Goal: Use online tool/utility: Use online tool/utility

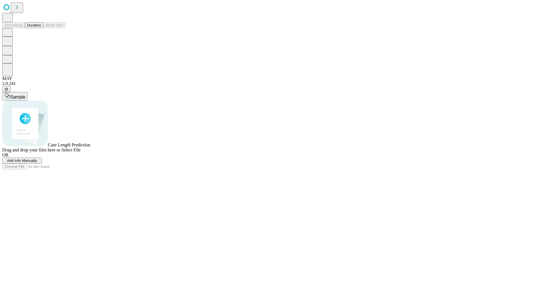
click at [41, 28] on button "Duration" at bounding box center [34, 25] width 19 height 6
click at [37, 163] on span "Add Info Manually" at bounding box center [22, 161] width 30 height 4
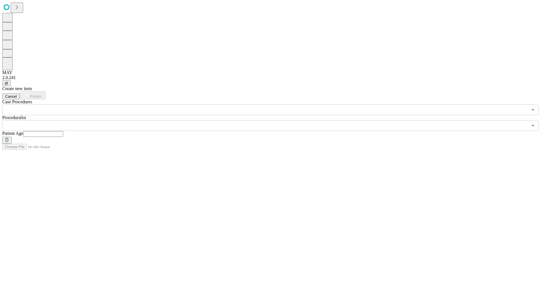
click at [63, 131] on input "text" at bounding box center [43, 134] width 40 height 6
type input "**"
click at [274, 120] on input "text" at bounding box center [264, 125] width 525 height 11
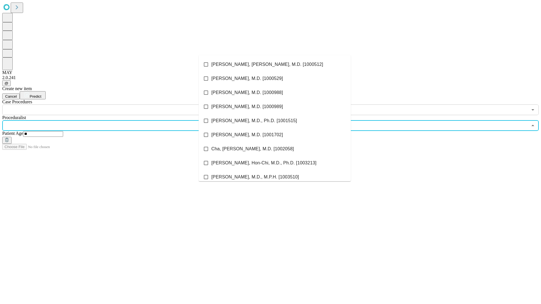
click at [275, 64] on li "[PERSON_NAME], [PERSON_NAME], M.D. [1000512]" at bounding box center [275, 64] width 152 height 14
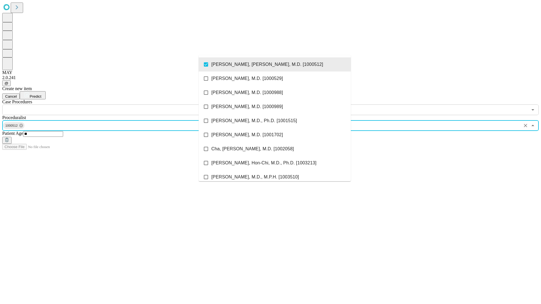
click at [118, 104] on input "text" at bounding box center [264, 109] width 525 height 11
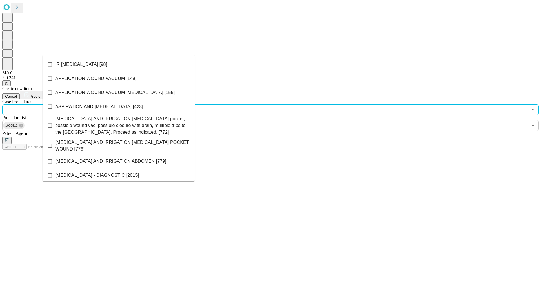
click at [119, 64] on li "IR [MEDICAL_DATA] [98]" at bounding box center [119, 64] width 152 height 14
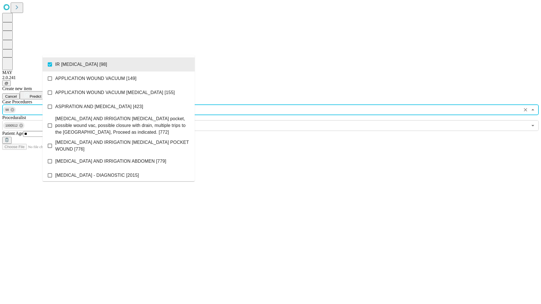
click at [41, 94] on span "Predict" at bounding box center [36, 96] width 12 height 4
